Goal: Task Accomplishment & Management: Use online tool/utility

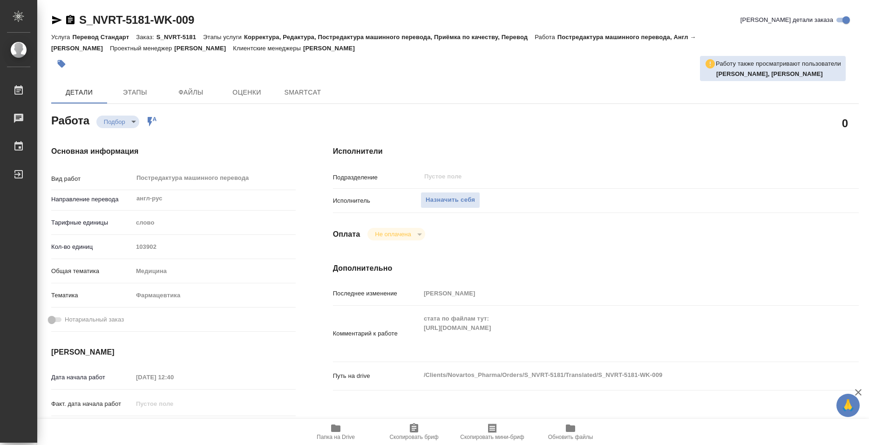
type textarea "x"
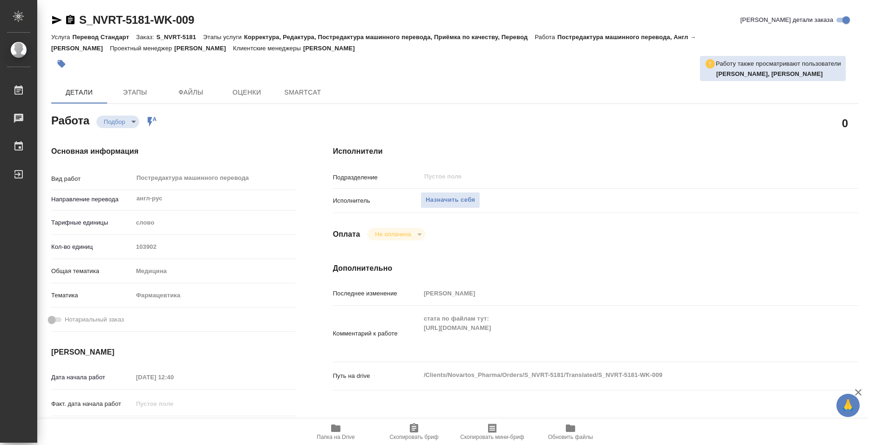
type textarea "x"
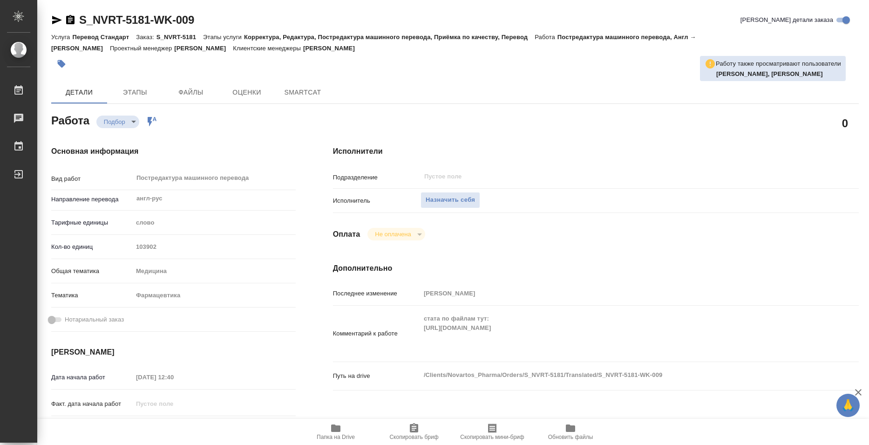
type textarea "x"
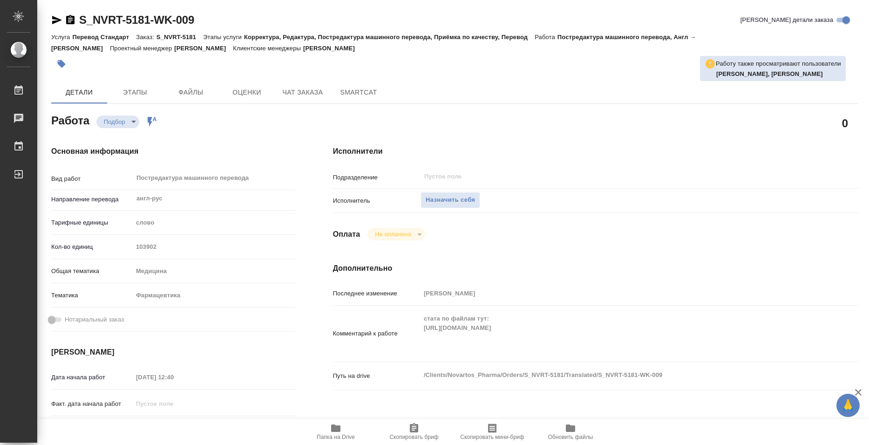
type textarea "x"
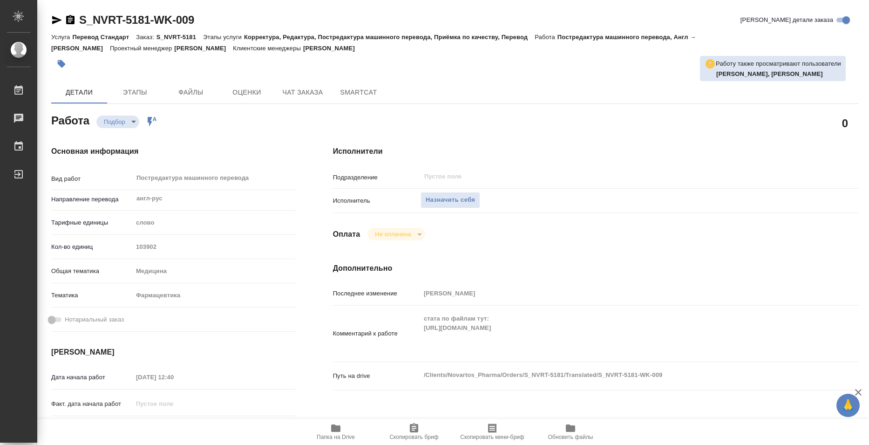
type textarea "x"
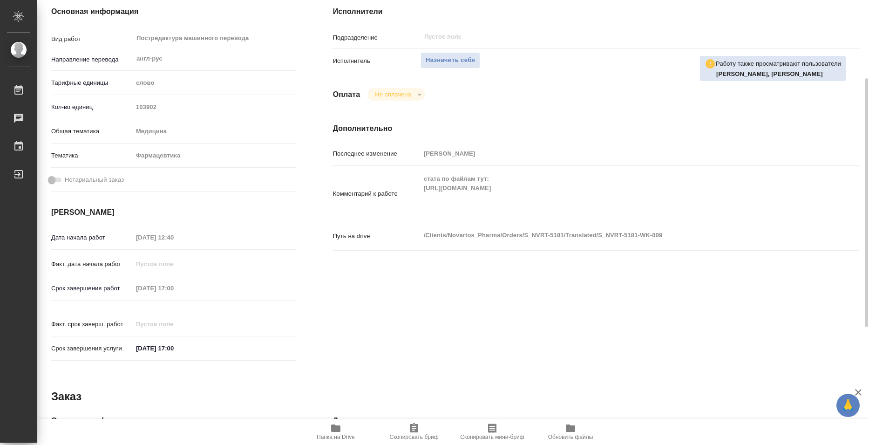
scroll to position [186, 0]
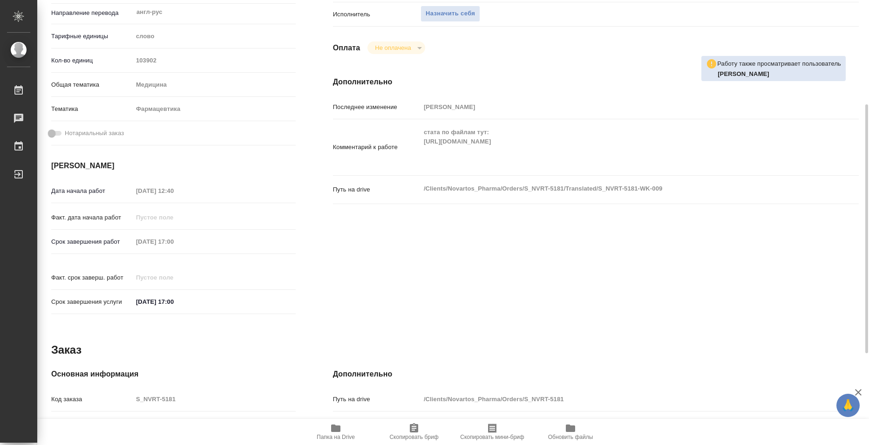
click at [345, 434] on span "Папка на Drive" at bounding box center [336, 437] width 38 height 7
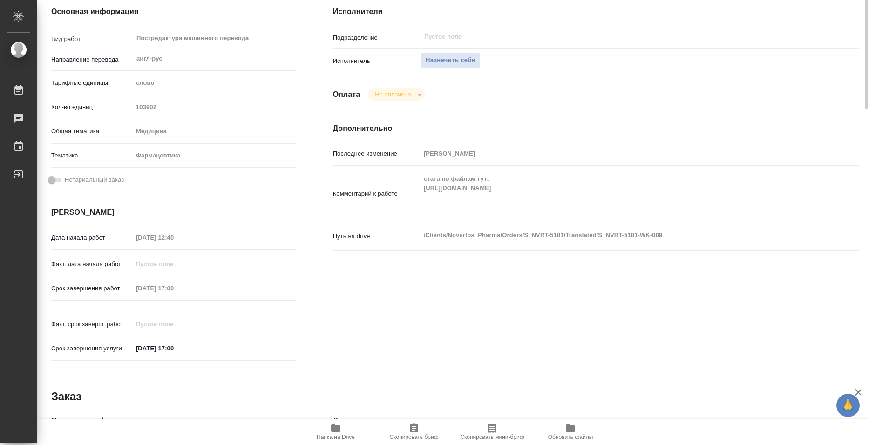
scroll to position [0, 0]
